Goal: Download file/media

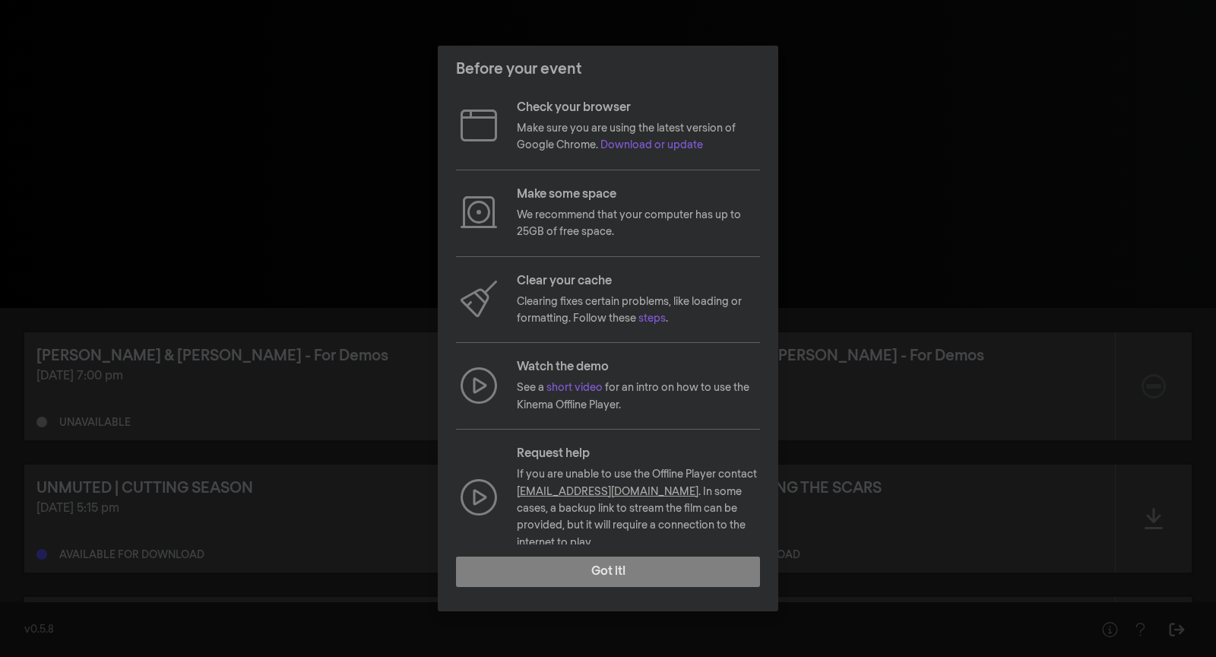
click at [303, 165] on div "Before your event Check your browser Make sure you are using the latest version…" at bounding box center [608, 328] width 1216 height 657
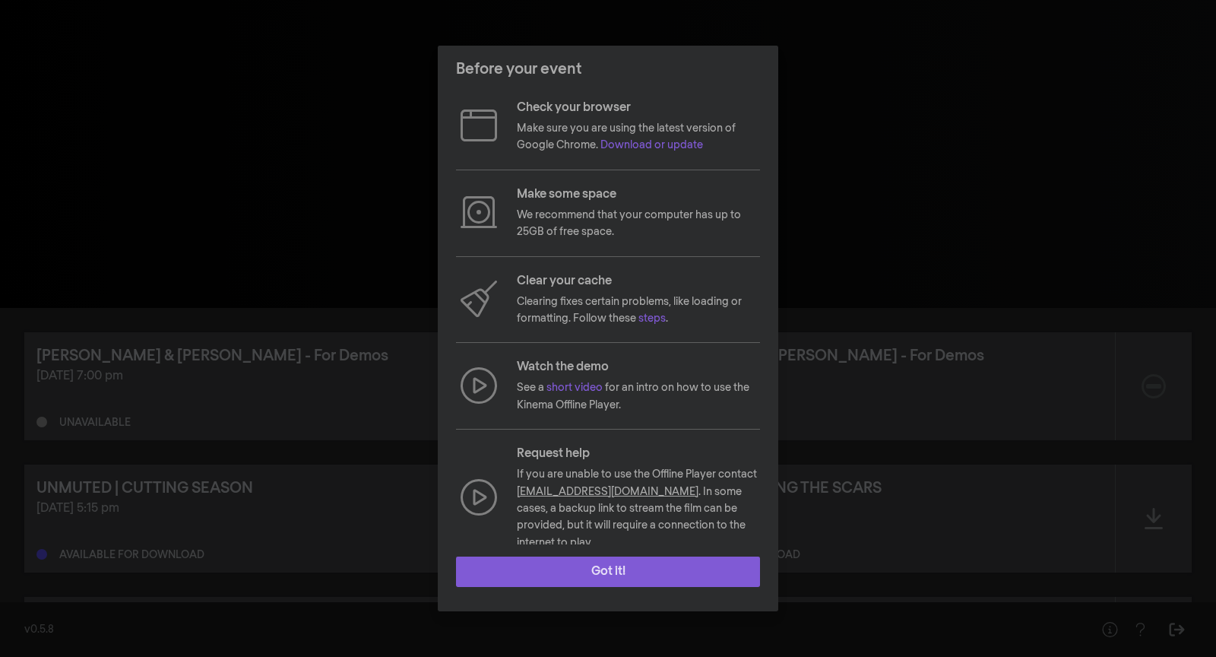
click at [614, 572] on button "Got it!" at bounding box center [608, 571] width 304 height 30
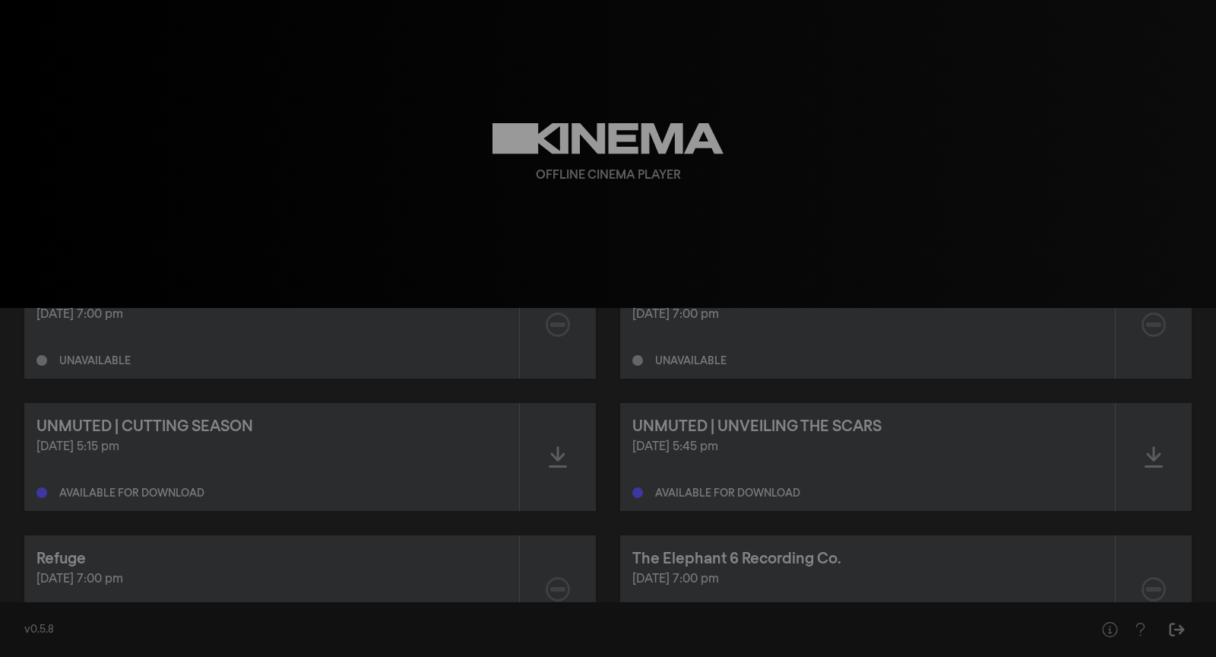
scroll to position [65, 0]
drag, startPoint x: 179, startPoint y: 445, endPoint x: 9, endPoint y: 445, distance: 169.5
click at [9, 445] on div "[PERSON_NAME] & [PERSON_NAME] - For Demos [DATE] 7:00 pm Unavailable [PERSON_NA…" at bounding box center [608, 518] width 1216 height 553
click at [290, 454] on div "[DATE] 5:15 pm Available for download" at bounding box center [271, 464] width 470 height 61
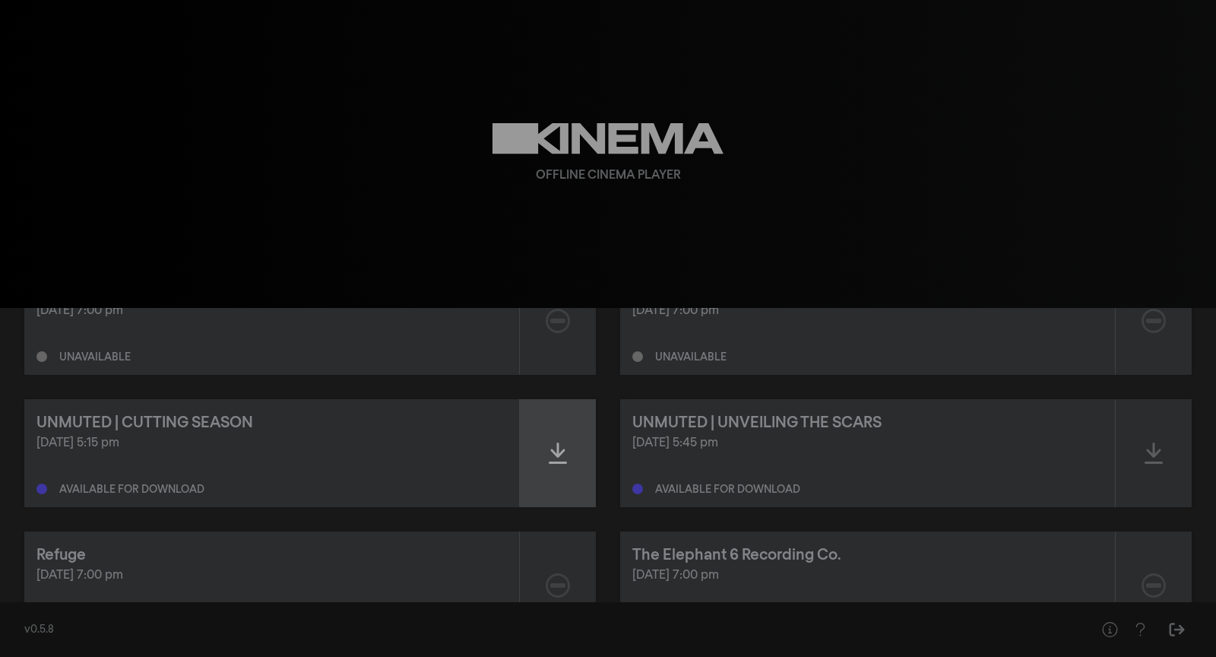
click at [540, 435] on div at bounding box center [558, 453] width 76 height 108
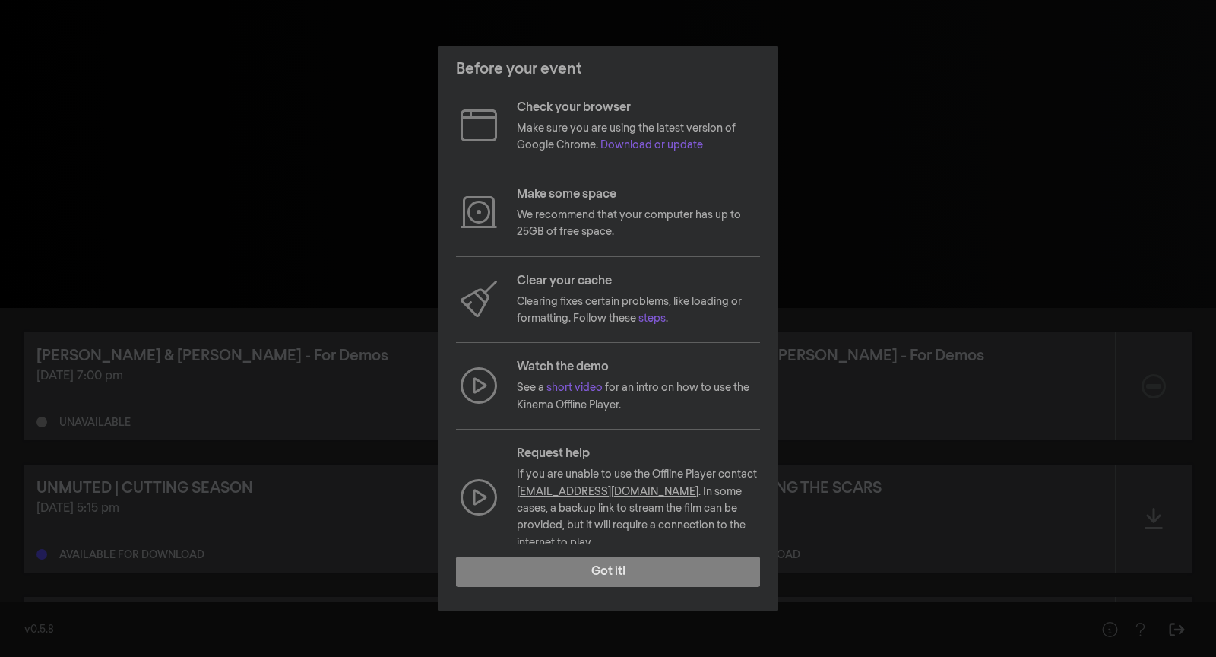
click at [633, 588] on footer "Got it!" at bounding box center [608, 577] width 341 height 67
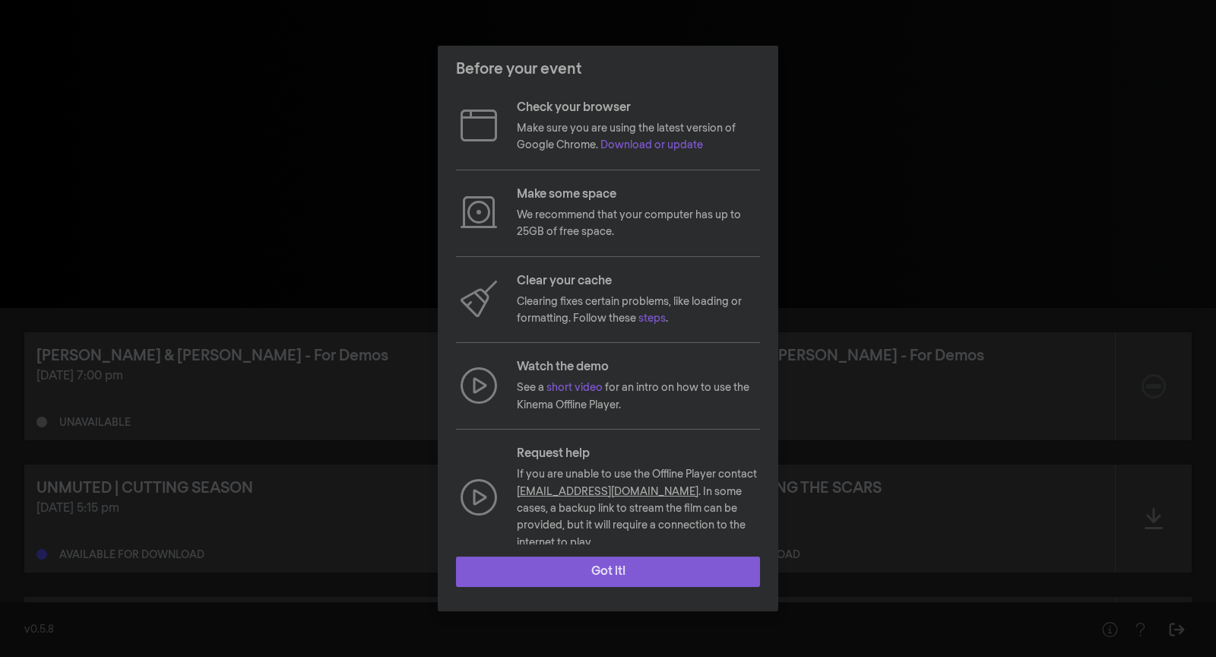
click at [630, 578] on button "Got it!" at bounding box center [608, 571] width 304 height 30
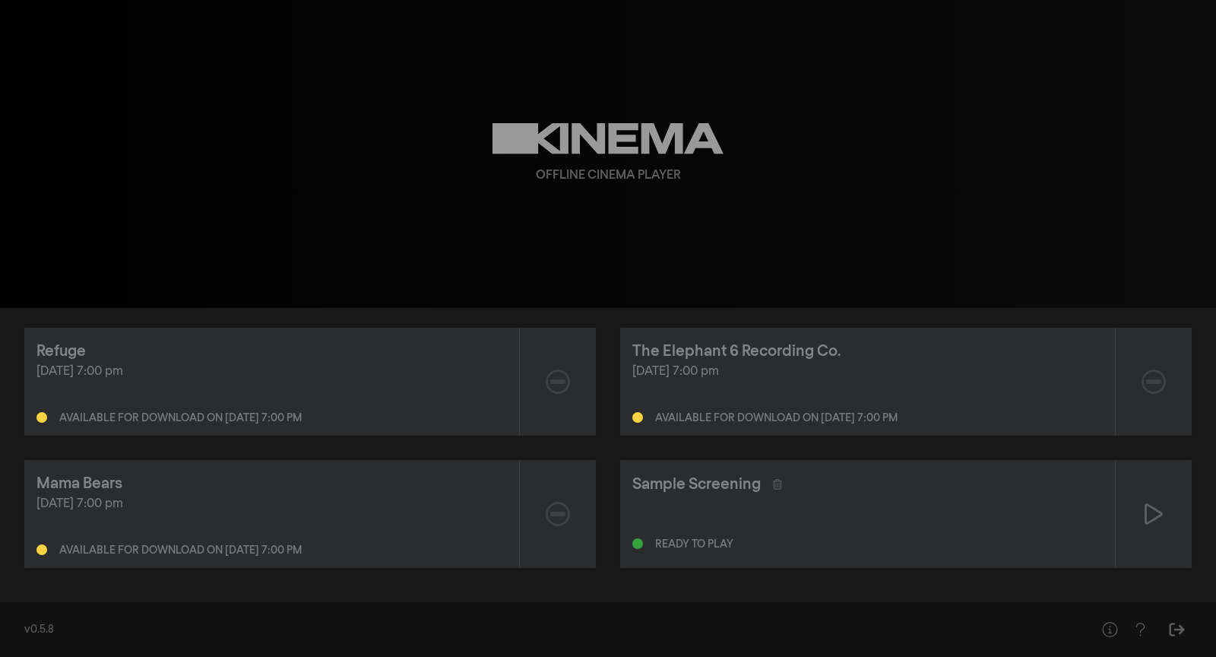
scroll to position [266, 0]
drag, startPoint x: 179, startPoint y: 372, endPoint x: 20, endPoint y: 373, distance: 158.9
click at [20, 373] on div "[PERSON_NAME] & [PERSON_NAME] - For Demos [DATE] 7:00 pm Unavailable [PERSON_NA…" at bounding box center [608, 318] width 1216 height 553
click at [109, 408] on div "Available for download on [DATE] 7:00 pm" at bounding box center [271, 417] width 470 height 18
drag, startPoint x: 363, startPoint y: 425, endPoint x: 223, endPoint y: 424, distance: 140.6
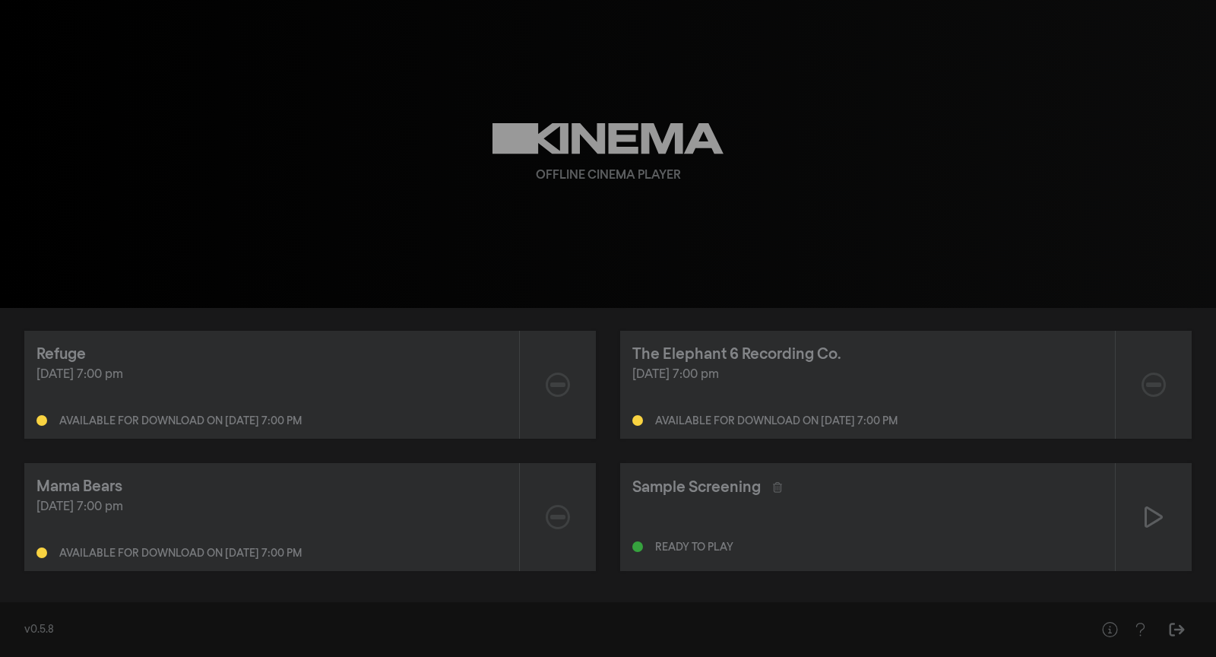
click at [223, 424] on div "Available for download on [DATE] 7:00 pm" at bounding box center [271, 417] width 470 height 18
click at [266, 461] on div "[PERSON_NAME] & [PERSON_NAME] - For Demos [DATE] 7:00 pm Unavailable [PERSON_NA…" at bounding box center [607, 318] width 1167 height 505
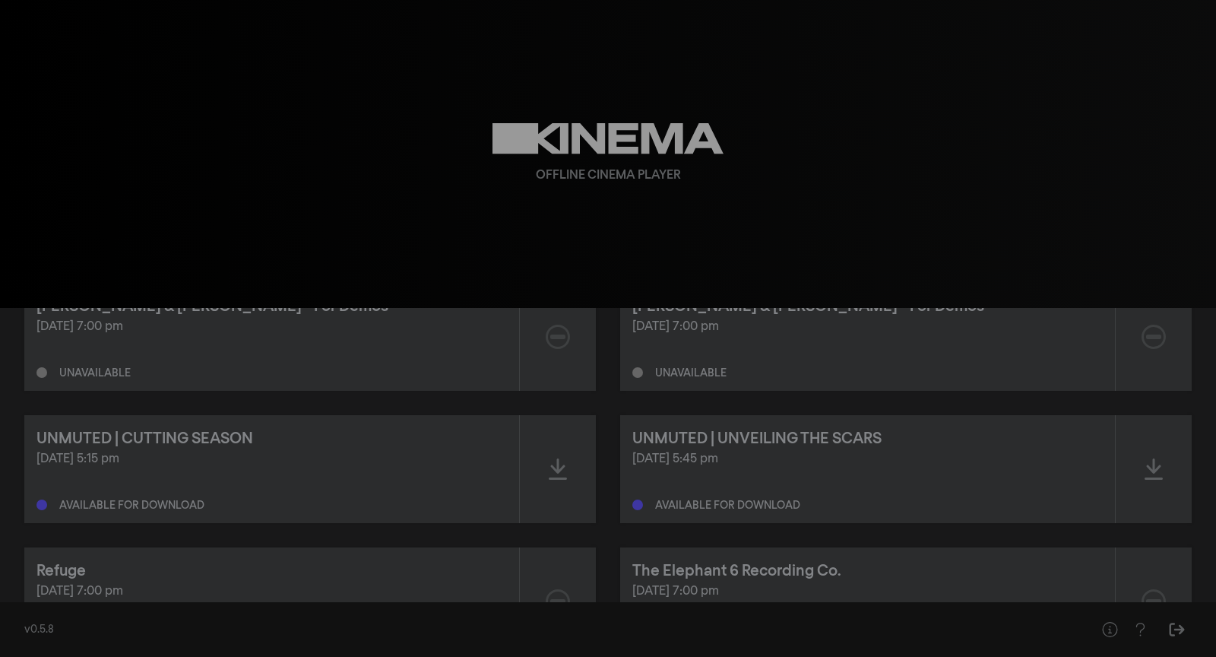
scroll to position [0, 0]
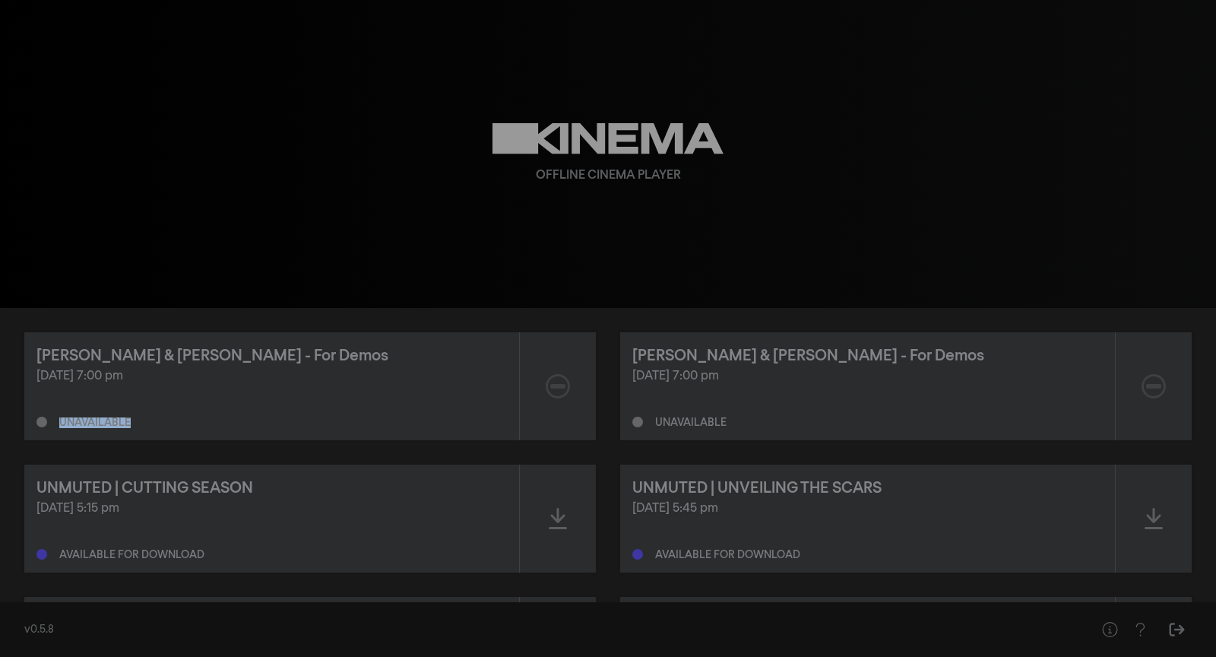
drag, startPoint x: 163, startPoint y: 428, endPoint x: 27, endPoint y: 428, distance: 136.8
click at [27, 428] on div "Allan & Suzi - For Demos Aug 6, 2025 at 7:00 pm Unavailable" at bounding box center [271, 386] width 495 height 108
click at [247, 435] on div "Allan & Suzi - For Demos Aug 6, 2025 at 7:00 pm Unavailable" at bounding box center [271, 386] width 495 height 108
